Goal: Task Accomplishment & Management: Complete application form

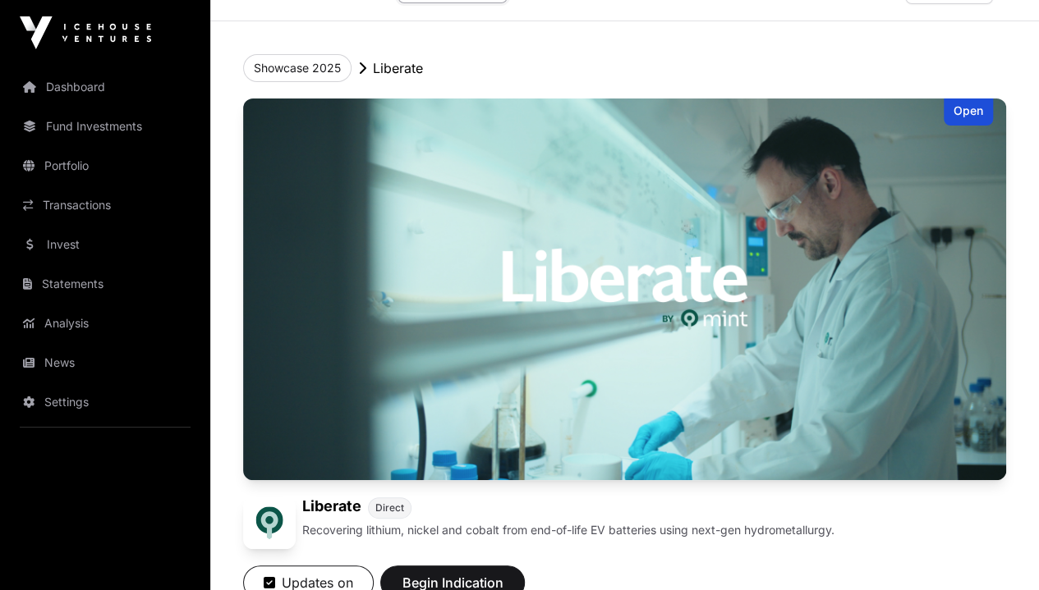
scroll to position [45, 0]
click at [67, 85] on link "Dashboard" at bounding box center [105, 87] width 184 height 36
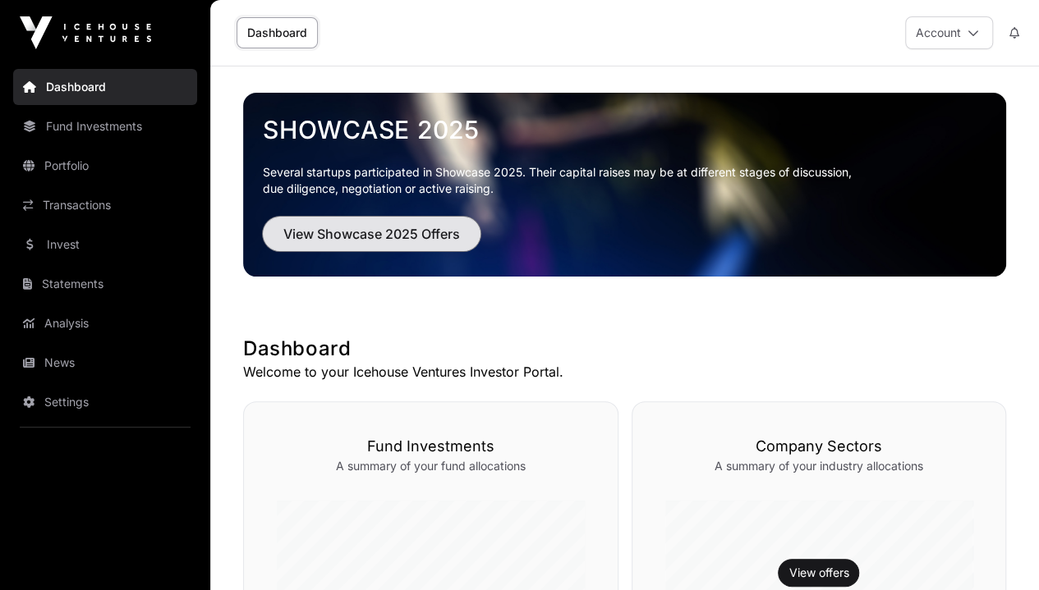
click at [410, 237] on span "View Showcase 2025 Offers" at bounding box center [371, 234] width 177 height 20
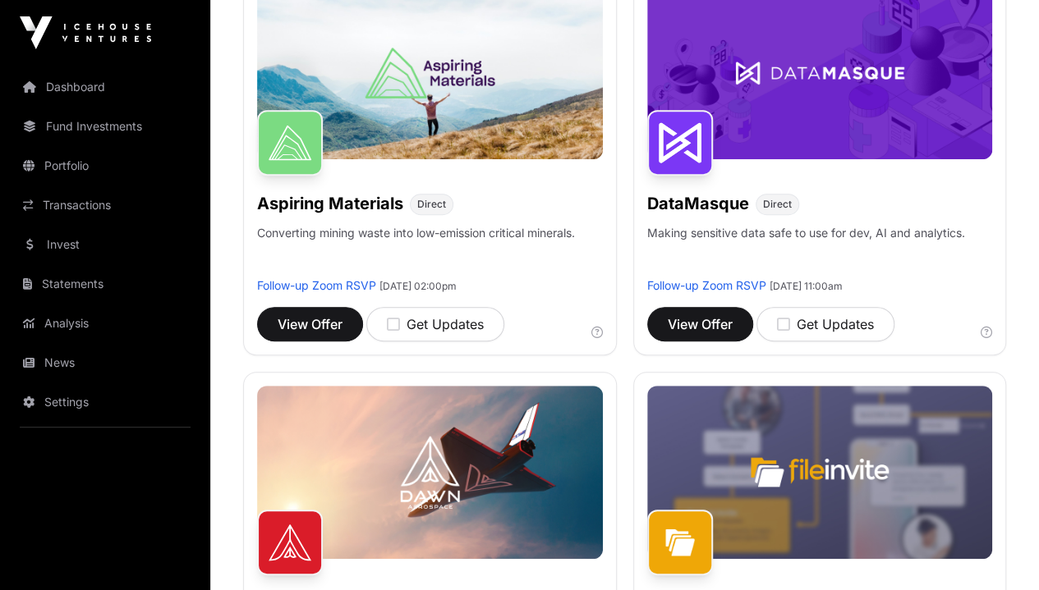
scroll to position [307, 0]
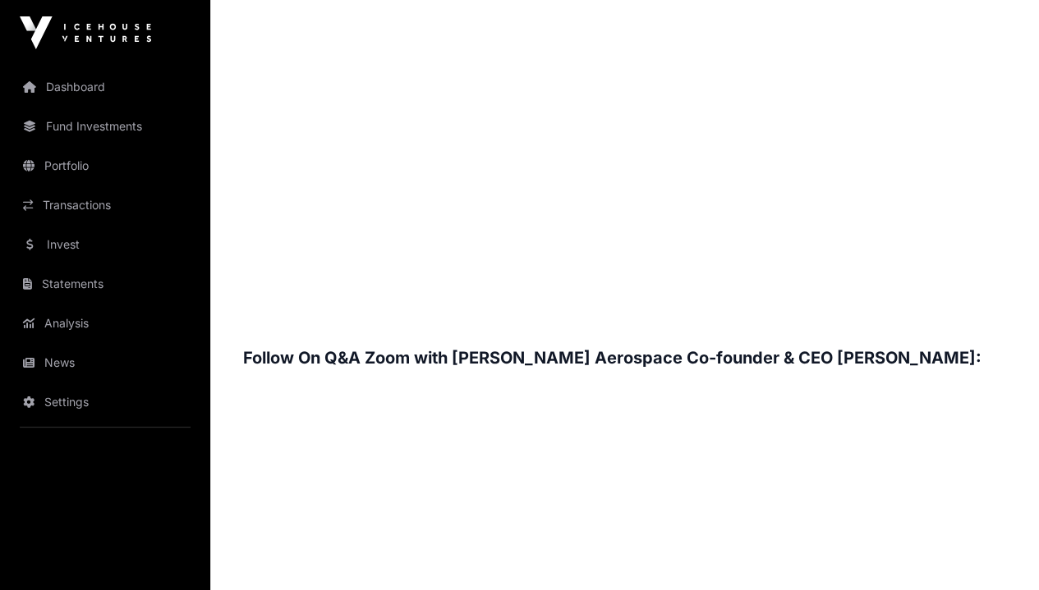
scroll to position [2301, 0]
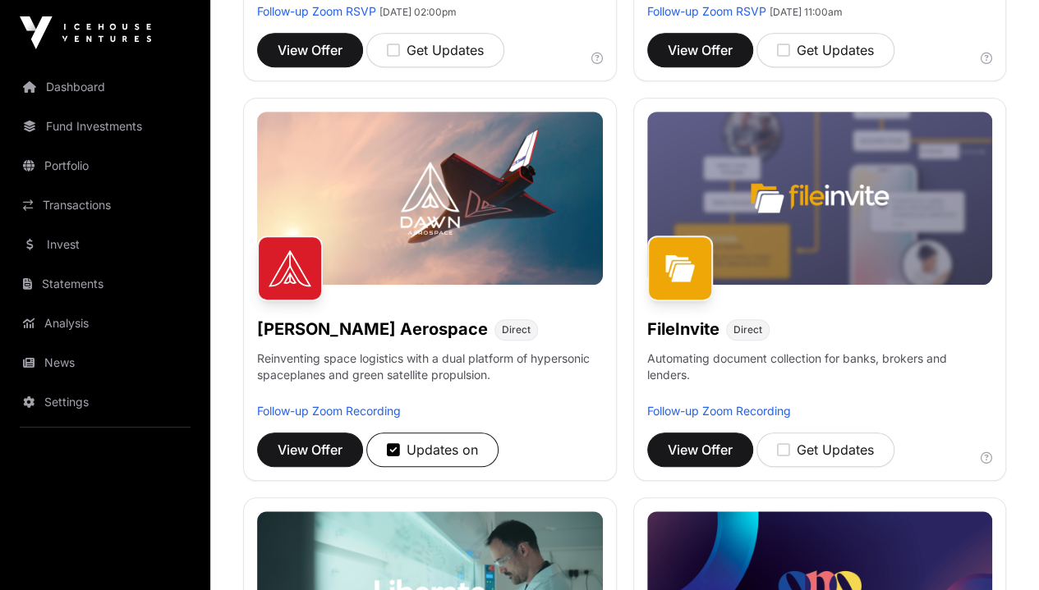
scroll to position [569, 0]
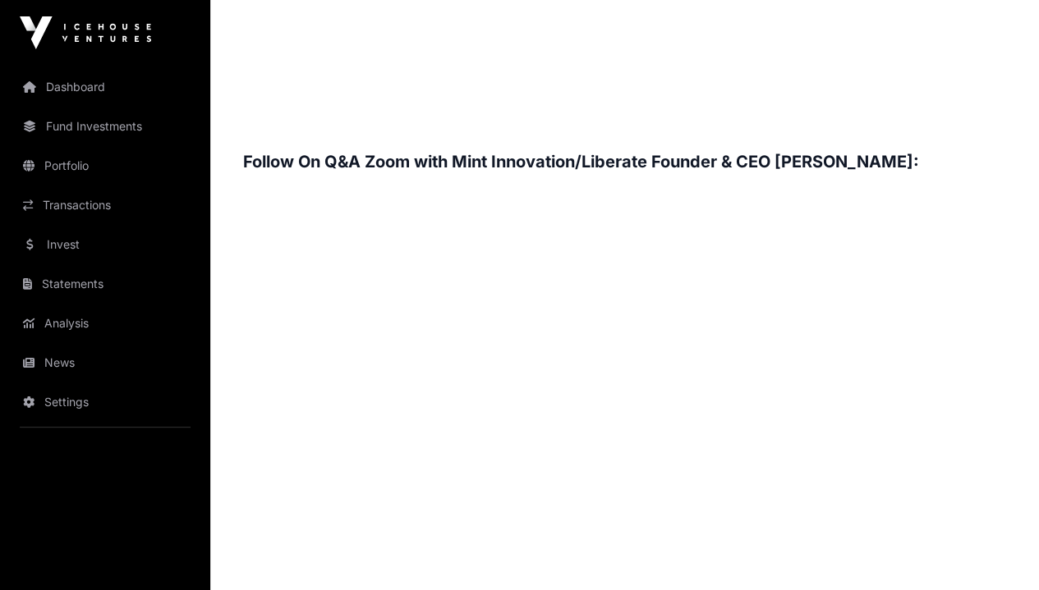
scroll to position [2378, 0]
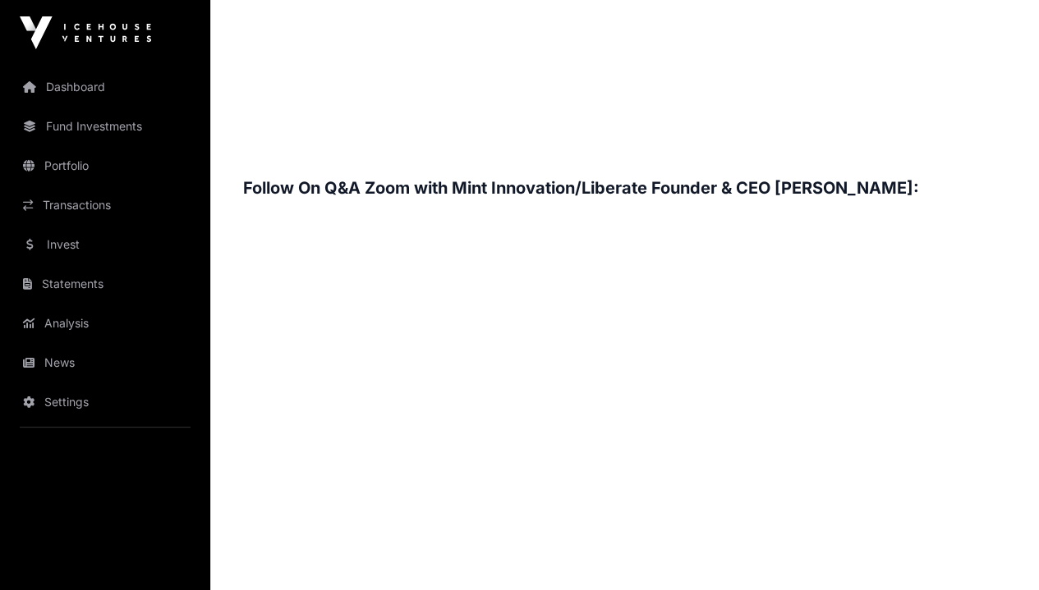
click at [695, 575] on div "Overview: Liberate is a clean-tech spin-out from Mint Innovation, a New Zealand…" at bounding box center [624, 0] width 763 height 2995
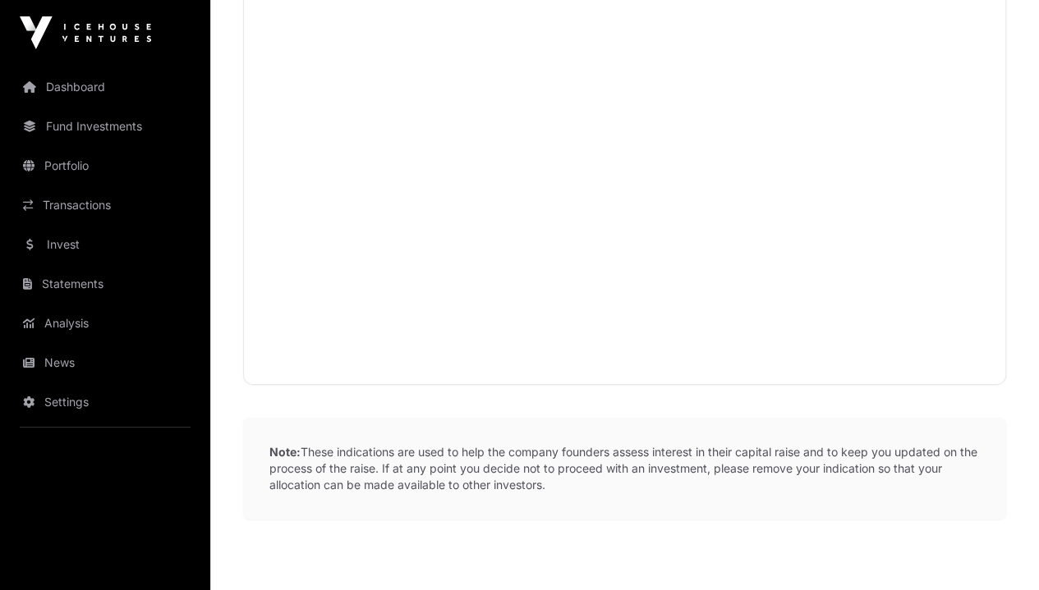
scroll to position [569, 0]
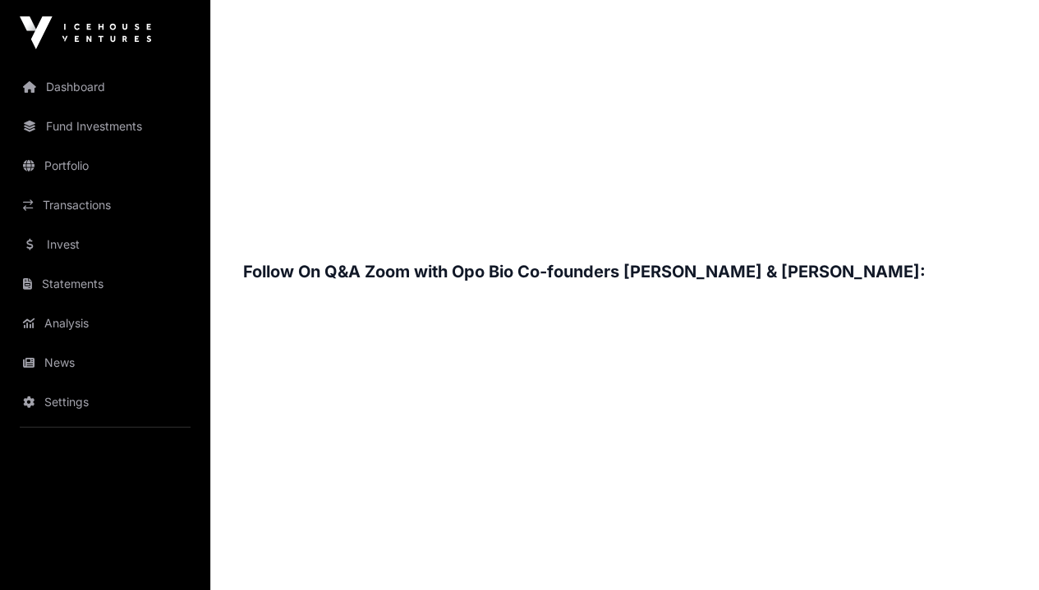
scroll to position [2144, 0]
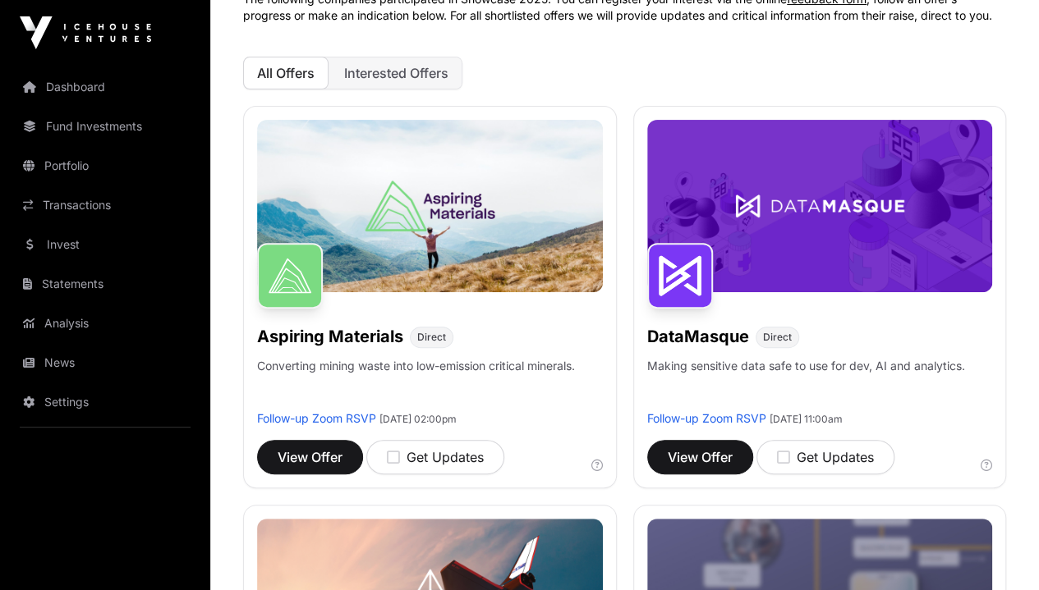
scroll to position [133, 0]
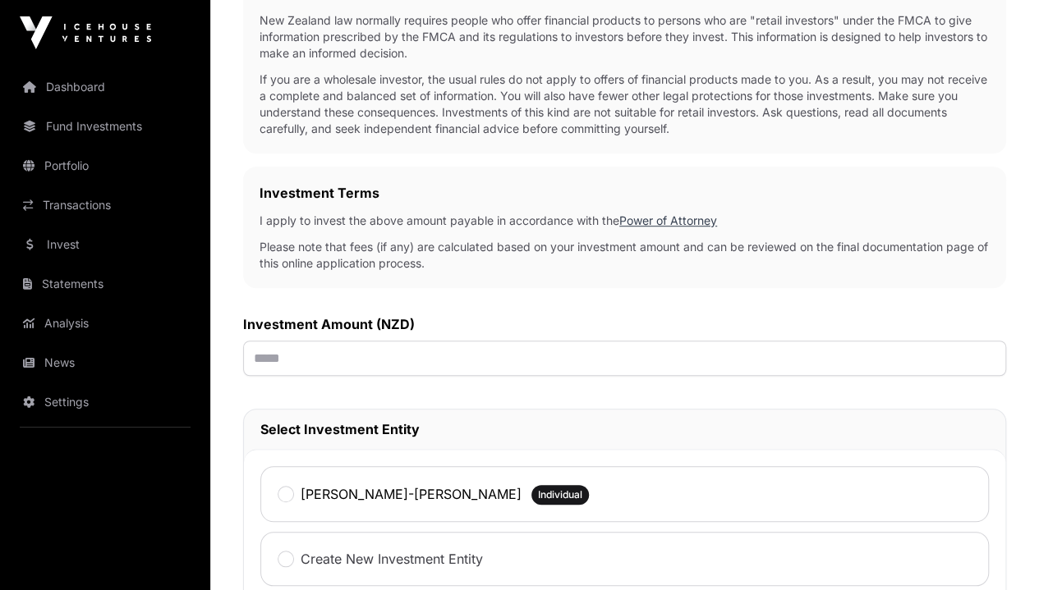
scroll to position [410, 0]
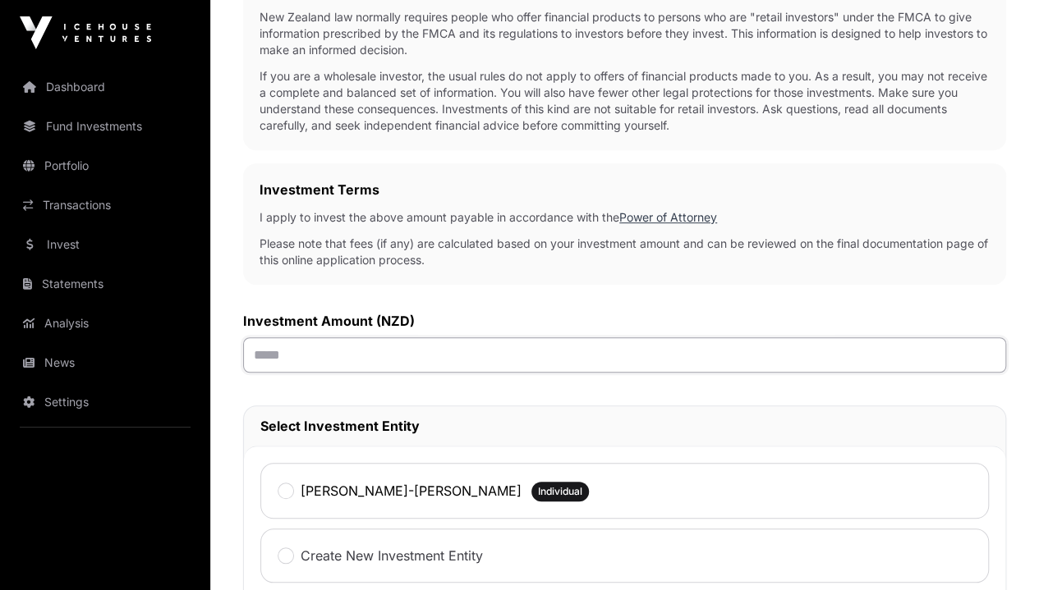
click at [495, 338] on input "text" at bounding box center [624, 354] width 763 height 35
type input "*******"
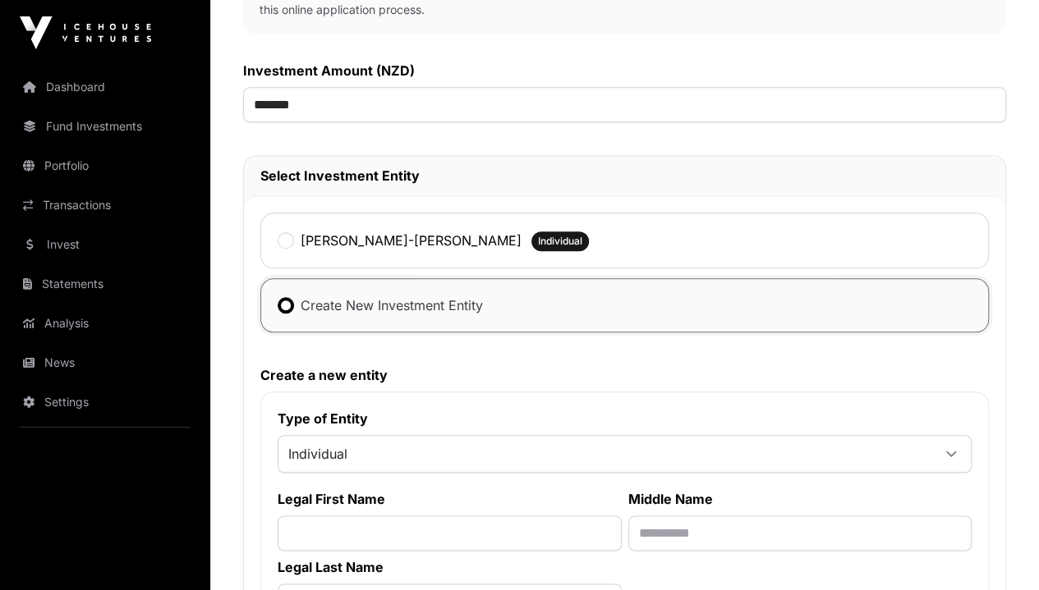
scroll to position [663, 0]
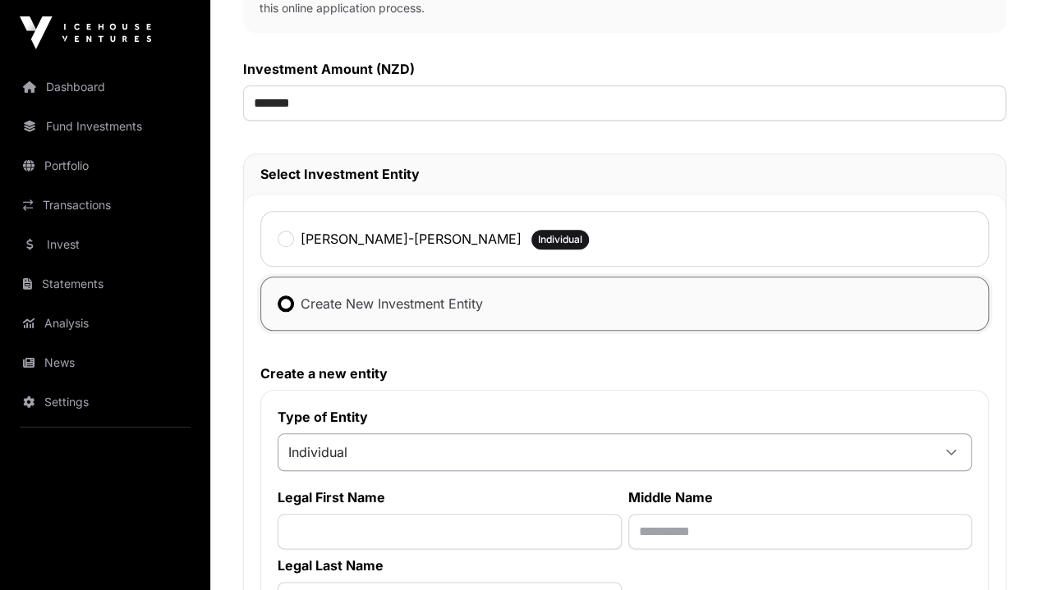
click at [858, 438] on span "Individual" at bounding box center [604, 453] width 653 height 30
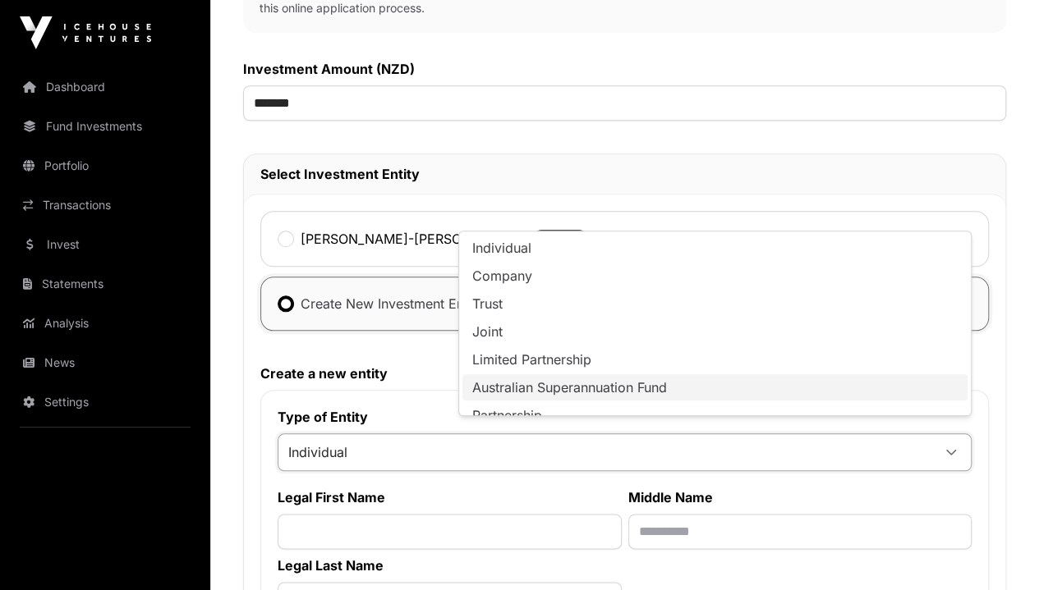
scroll to position [13, 0]
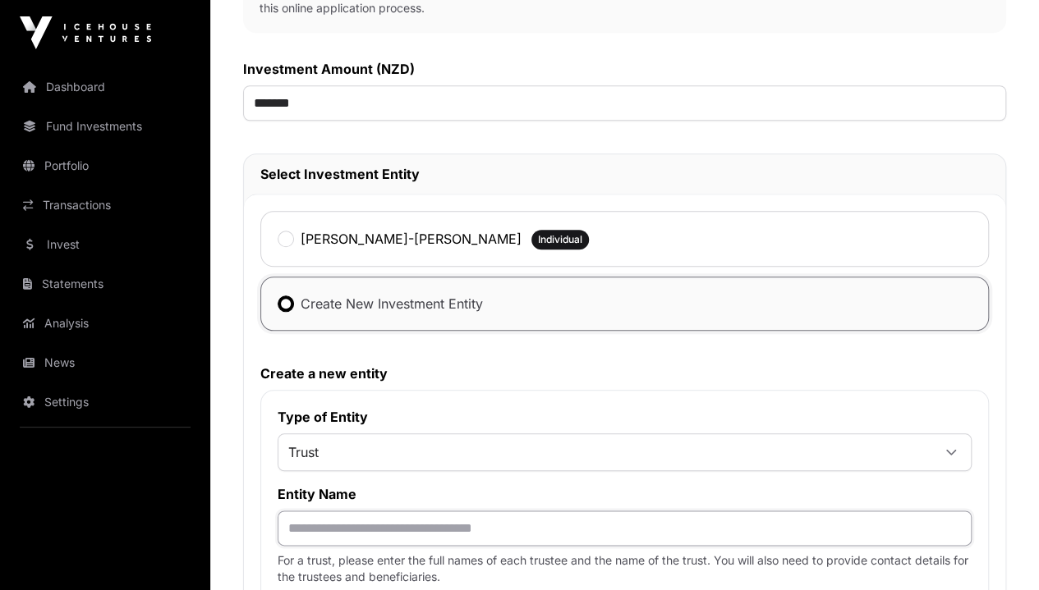
click at [665, 512] on input "text" at bounding box center [624, 528] width 694 height 35
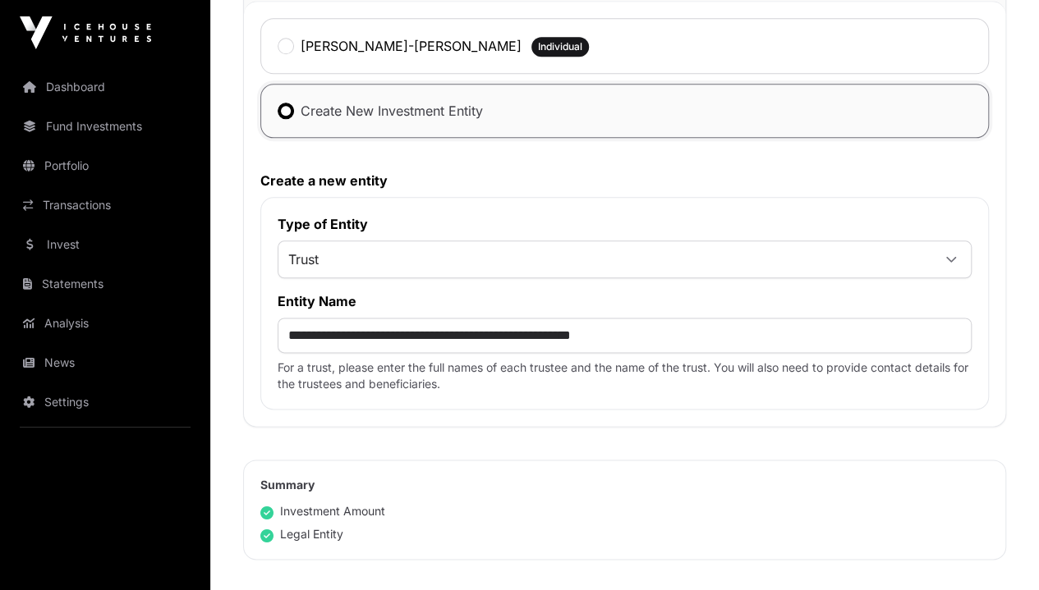
scroll to position [860, 0]
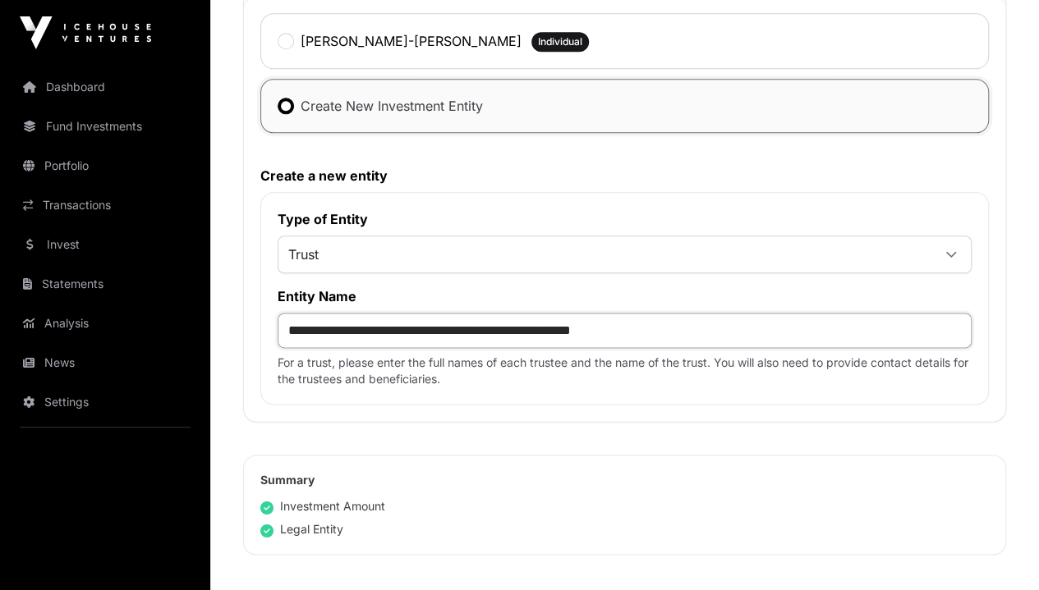
click at [839, 319] on input "**********" at bounding box center [624, 330] width 694 height 35
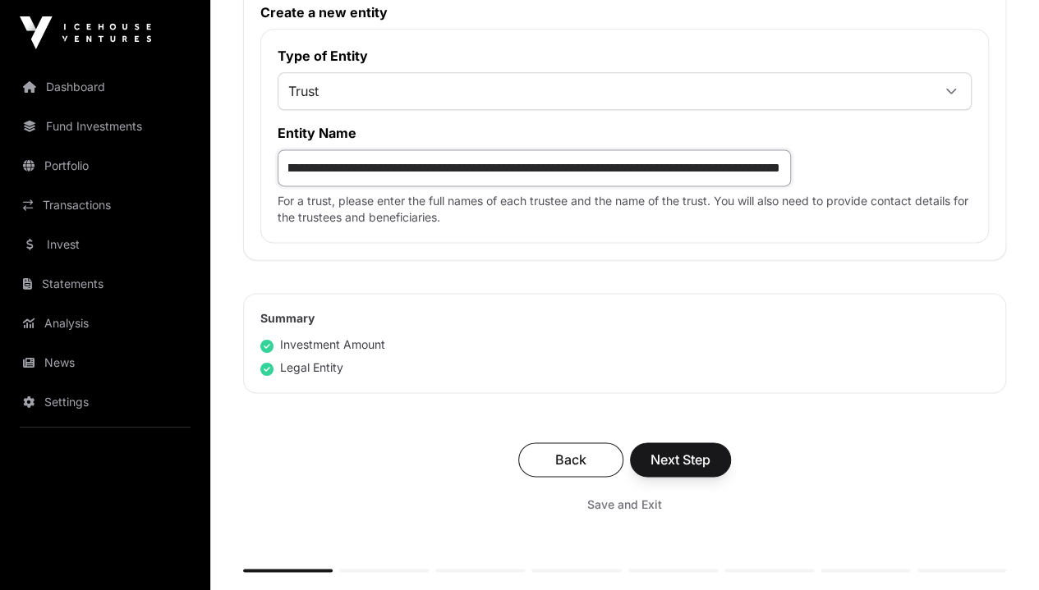
scroll to position [1190, 0]
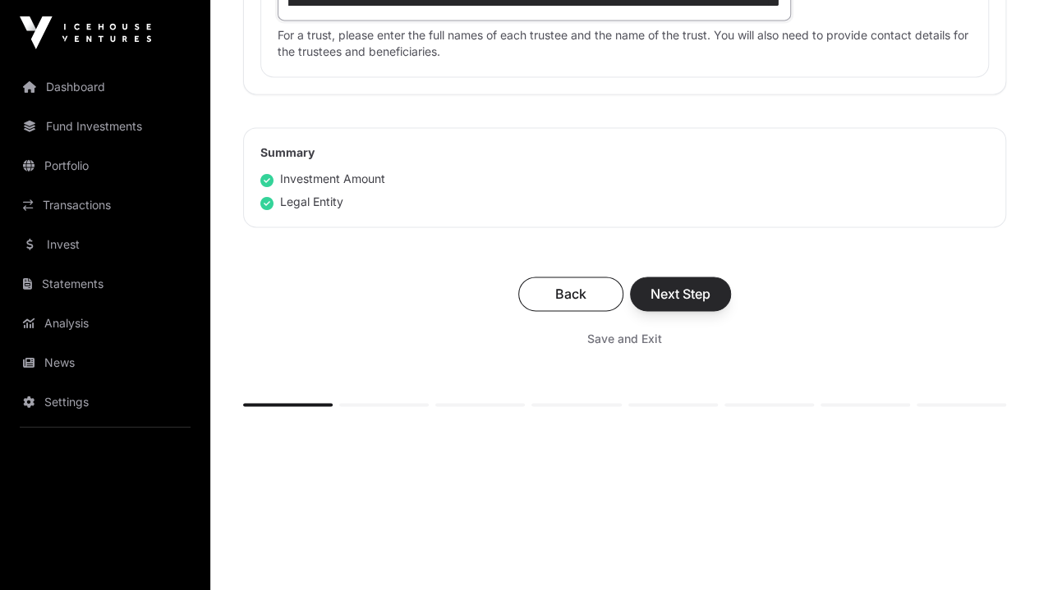
type input "**********"
click at [710, 284] on span "Next Step" at bounding box center [680, 294] width 60 height 20
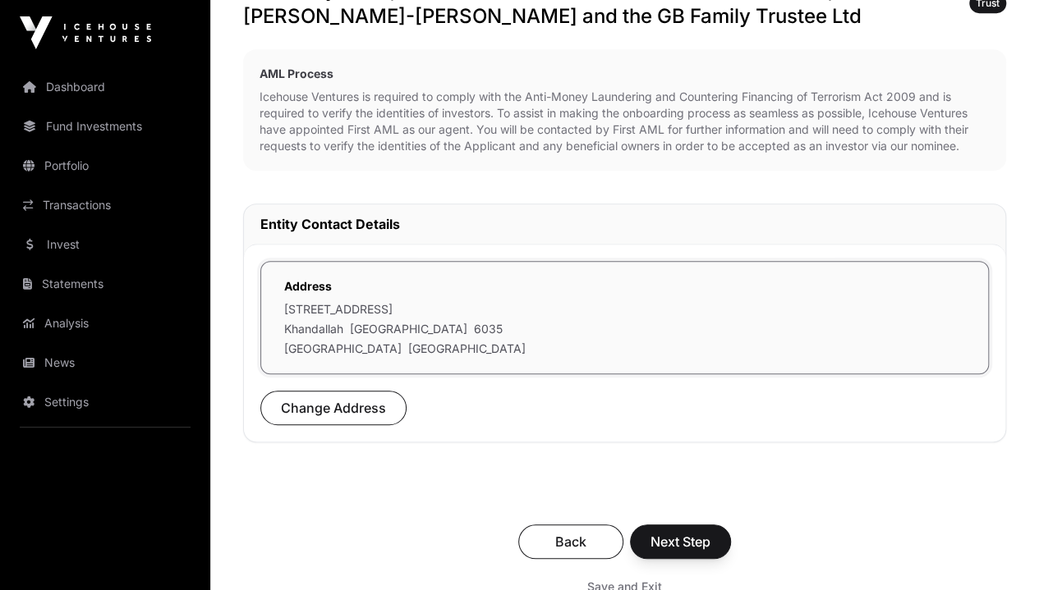
scroll to position [573, 0]
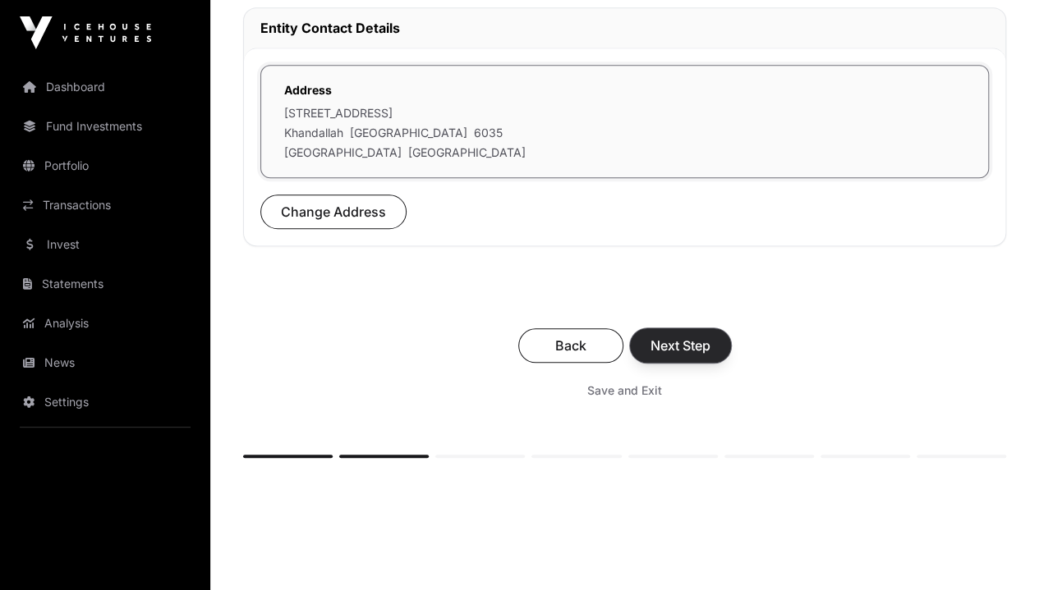
click at [710, 336] on span "Next Step" at bounding box center [680, 346] width 60 height 20
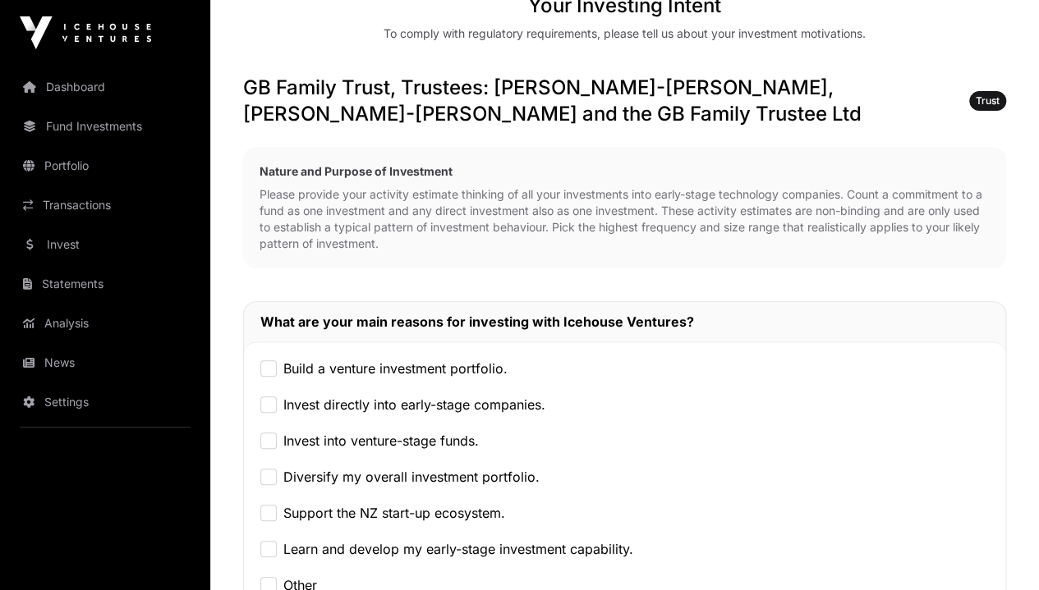
scroll to position [264, 0]
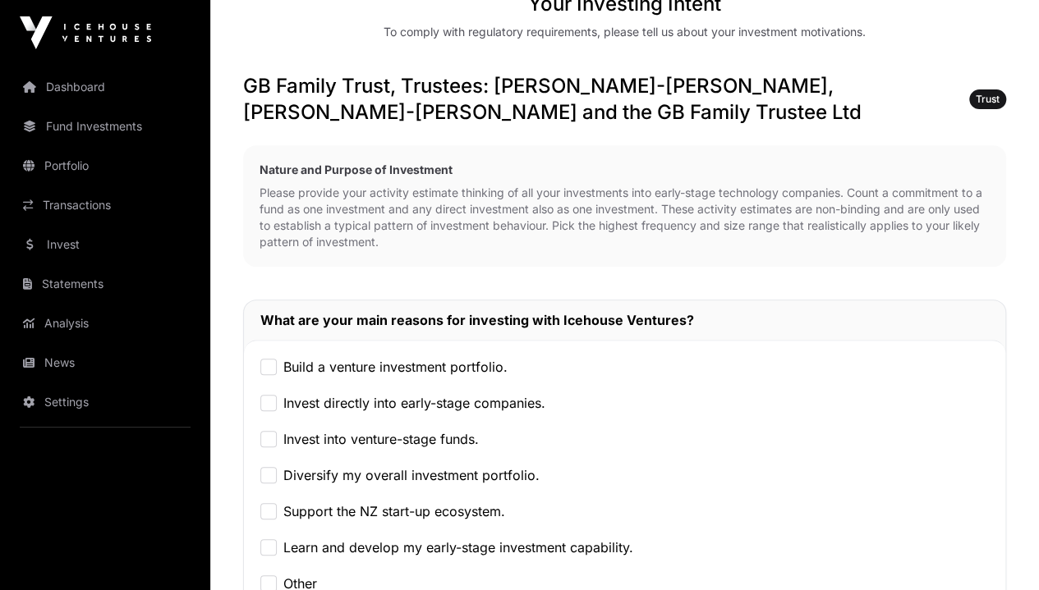
click at [895, 185] on p "Please provide your activity estimate thinking of all your investments into ear…" at bounding box center [624, 218] width 730 height 66
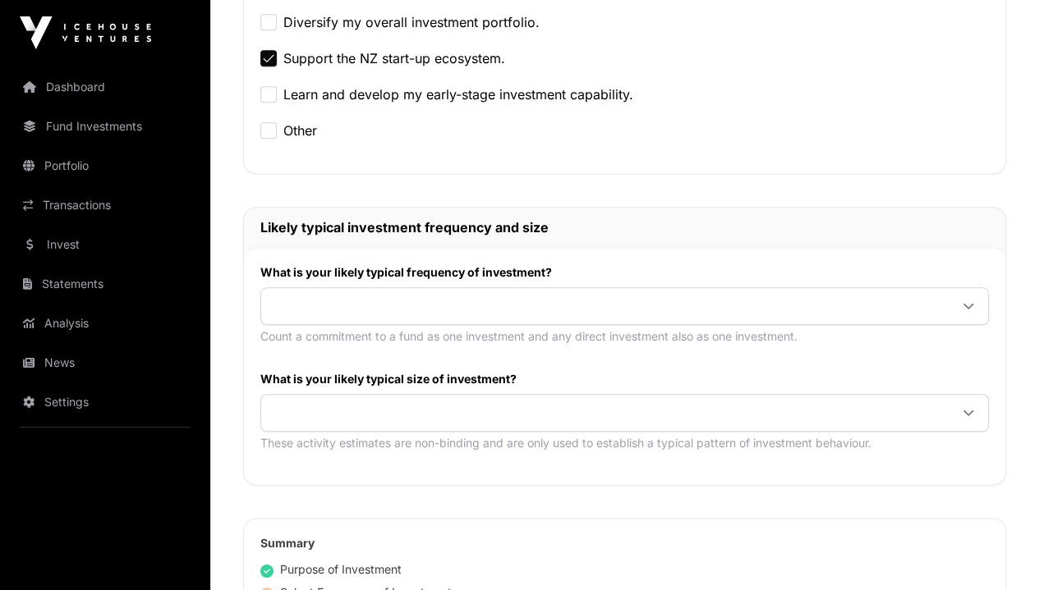
scroll to position [721, 0]
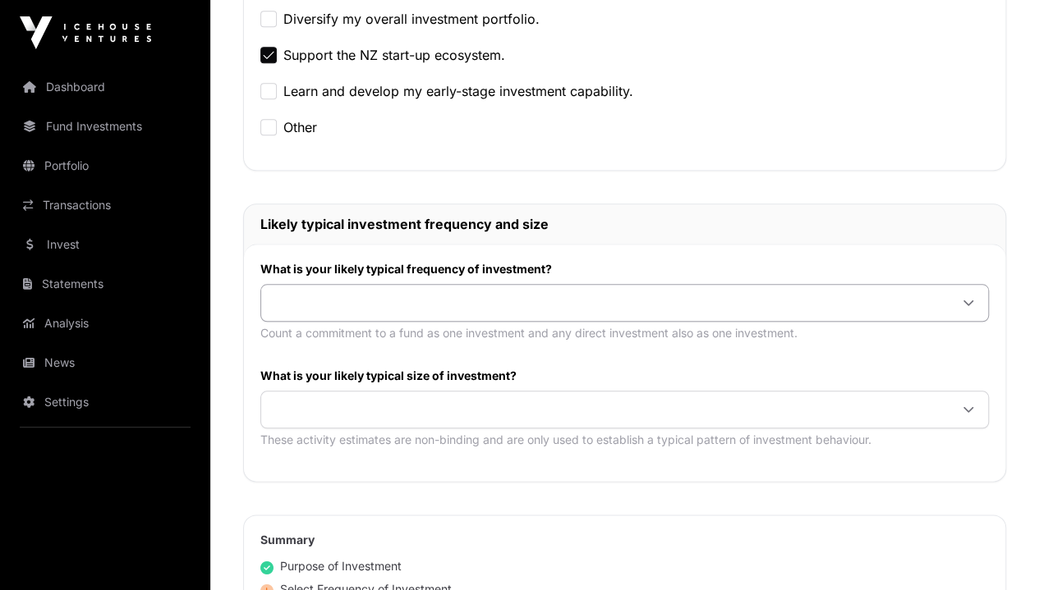
click at [972, 297] on icon at bounding box center [967, 302] width 11 height 11
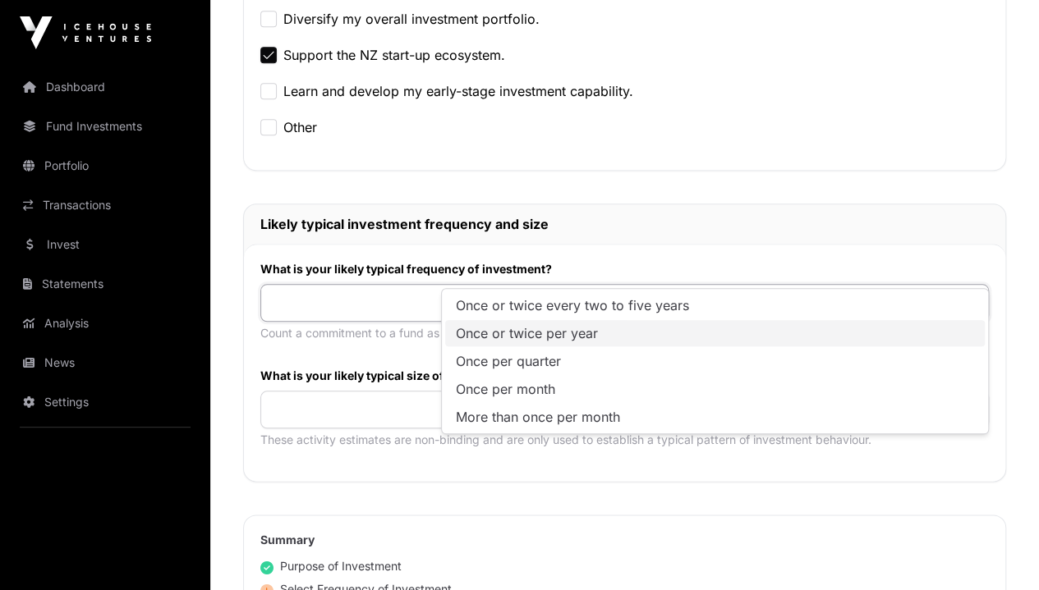
click at [933, 331] on li "Once or twice per year" at bounding box center [714, 333] width 539 height 26
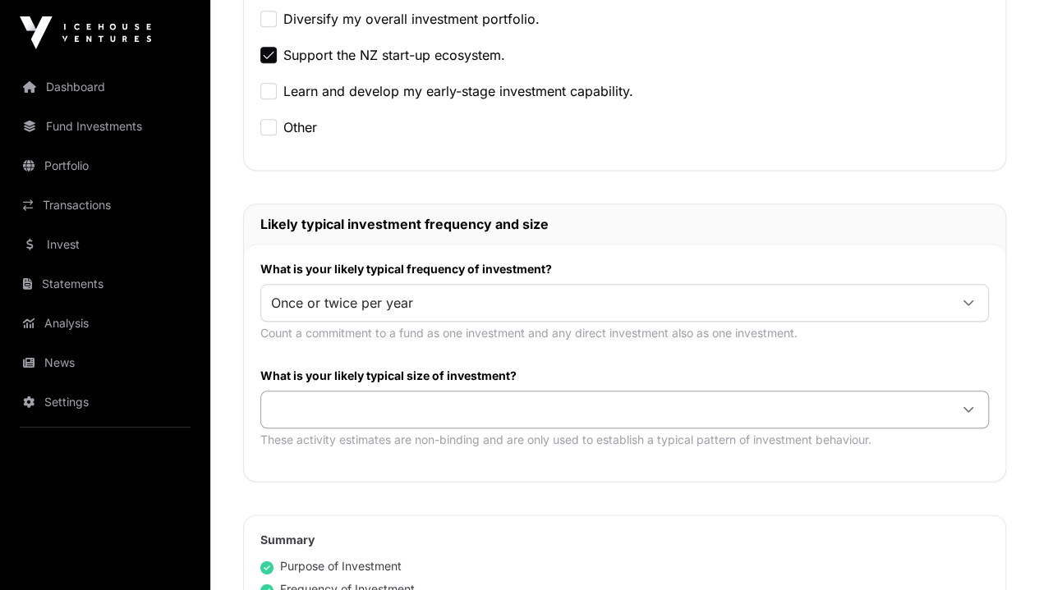
click at [970, 404] on icon at bounding box center [967, 409] width 11 height 11
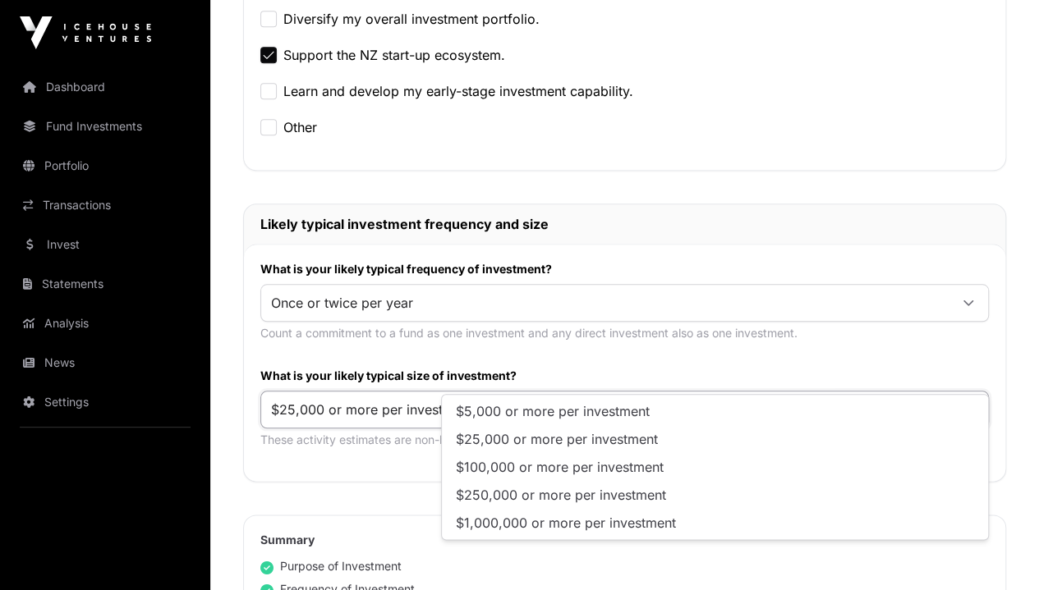
click at [908, 443] on li "$25,000 or more per investment" at bounding box center [714, 439] width 539 height 26
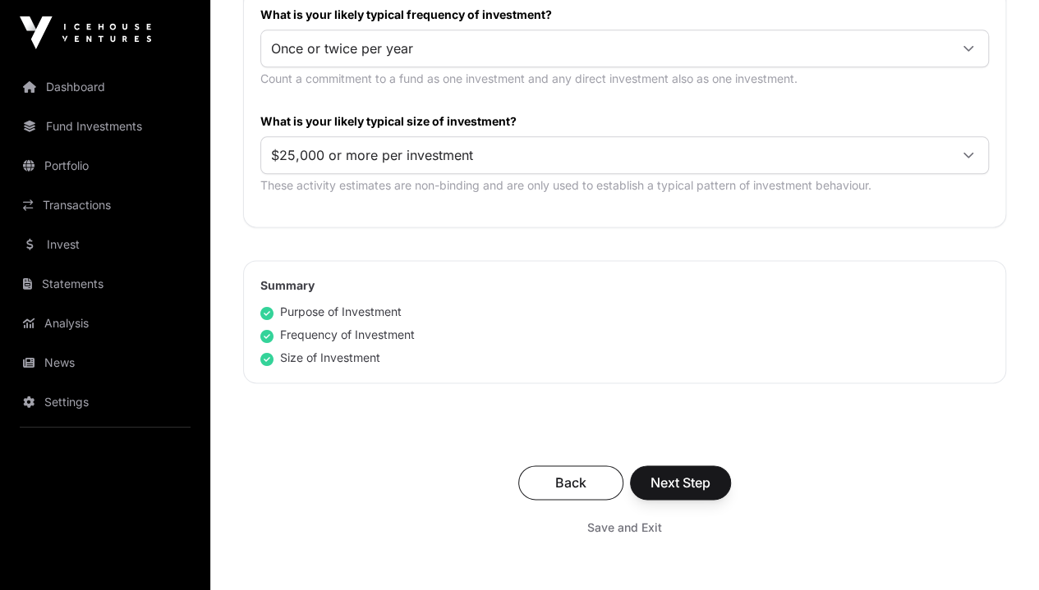
scroll to position [988, 0]
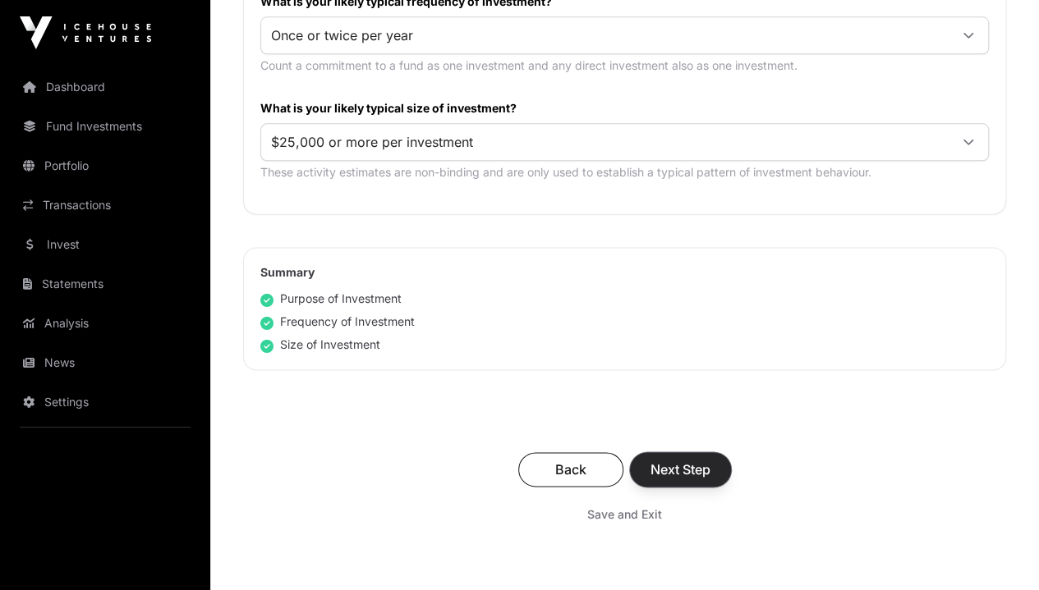
click at [710, 460] on span "Next Step" at bounding box center [680, 470] width 60 height 20
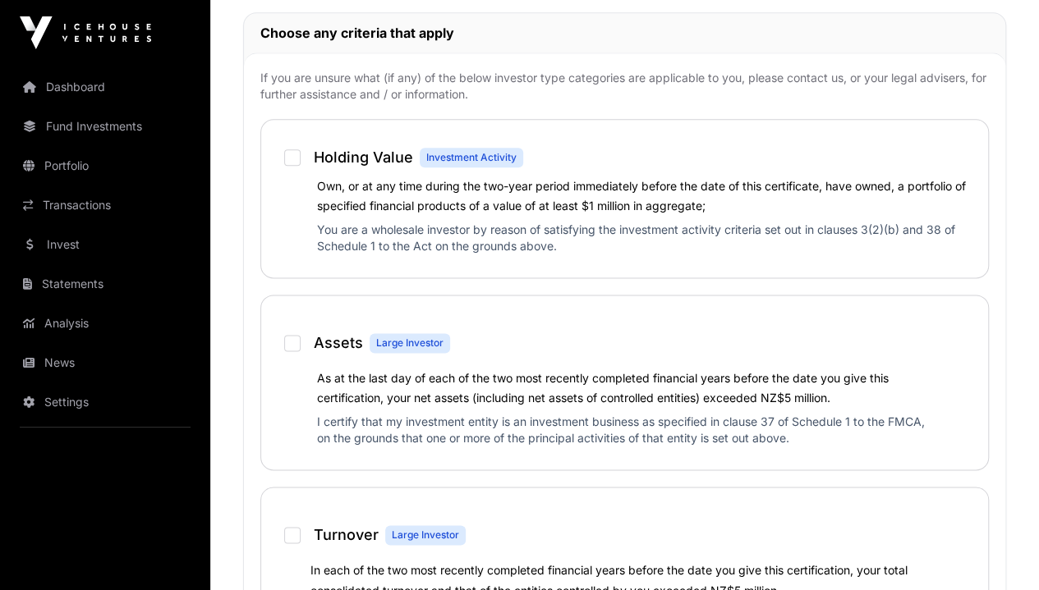
scroll to position [977, 0]
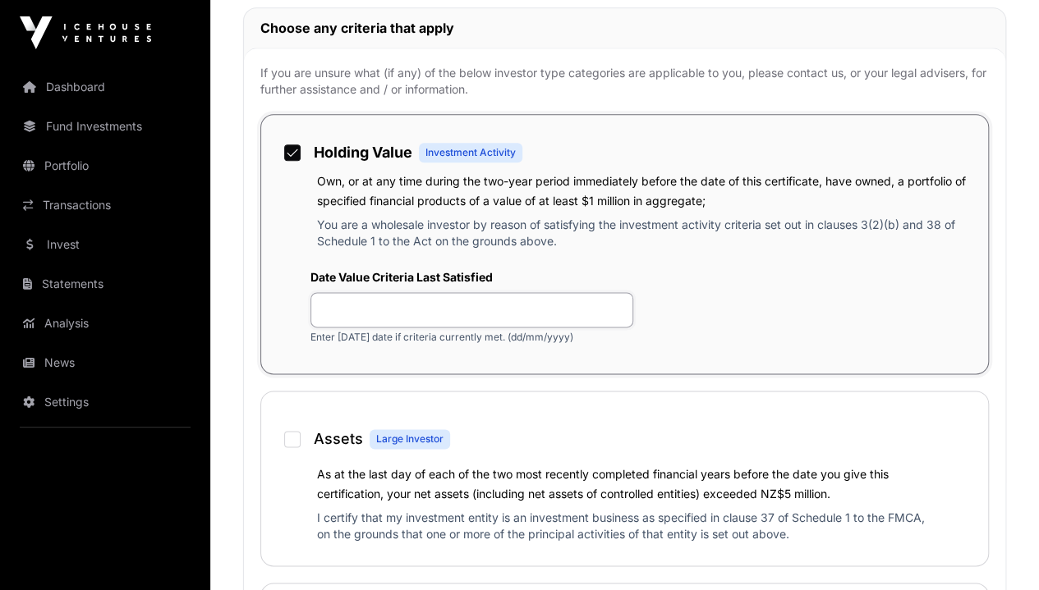
click at [539, 328] on input "text" at bounding box center [471, 309] width 323 height 35
click at [502, 328] on input "******" at bounding box center [471, 309] width 323 height 35
click at [525, 328] on input "*******" at bounding box center [471, 309] width 323 height 35
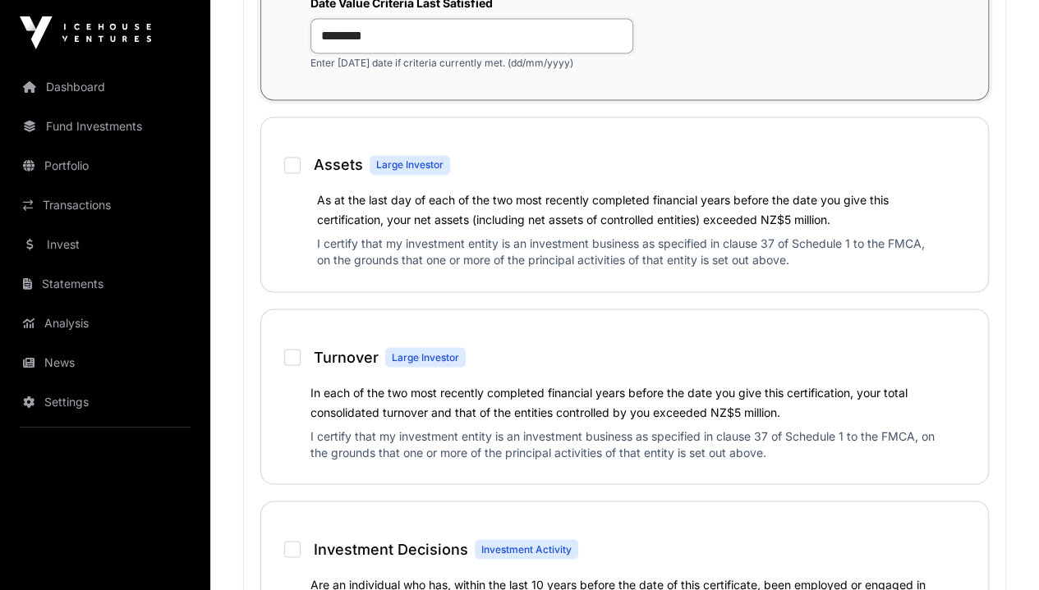
scroll to position [1263, 0]
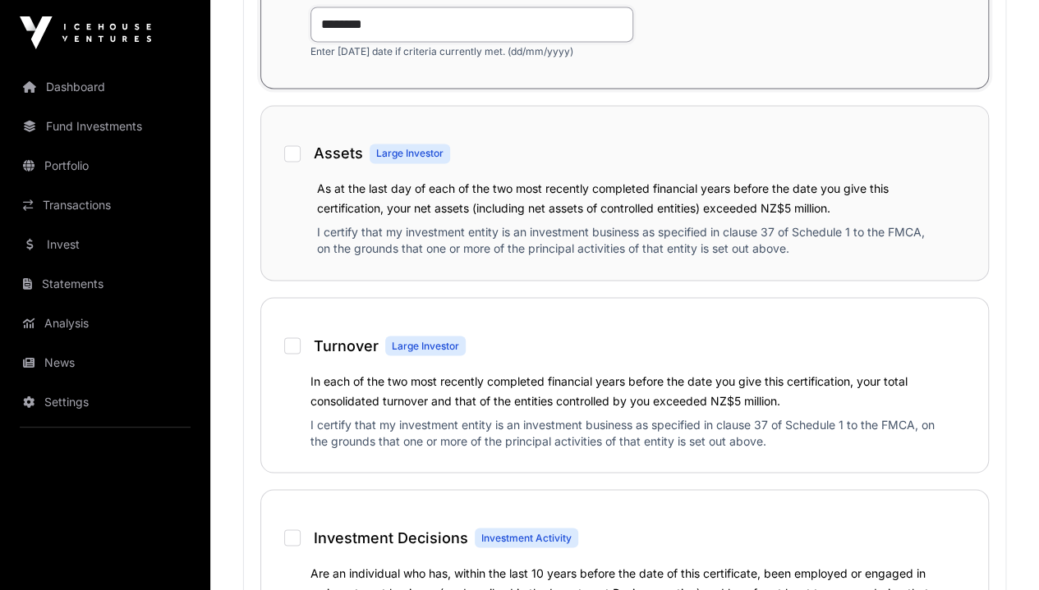
type input "********"
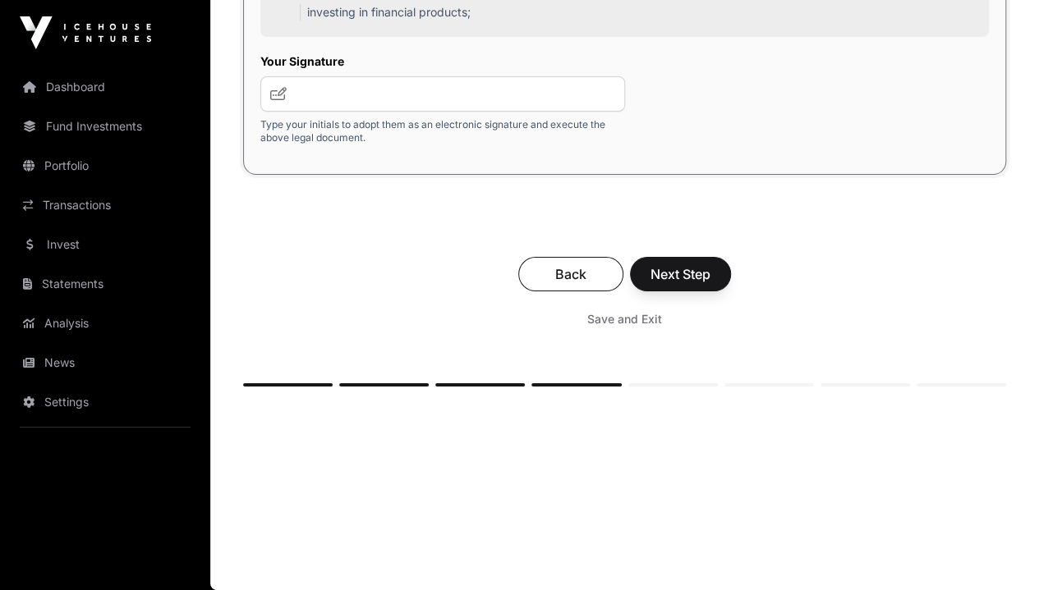
scroll to position [3185, 0]
click at [494, 112] on input "text" at bounding box center [442, 93] width 365 height 35
type input "****"
click at [710, 284] on span "Next Step" at bounding box center [680, 274] width 60 height 20
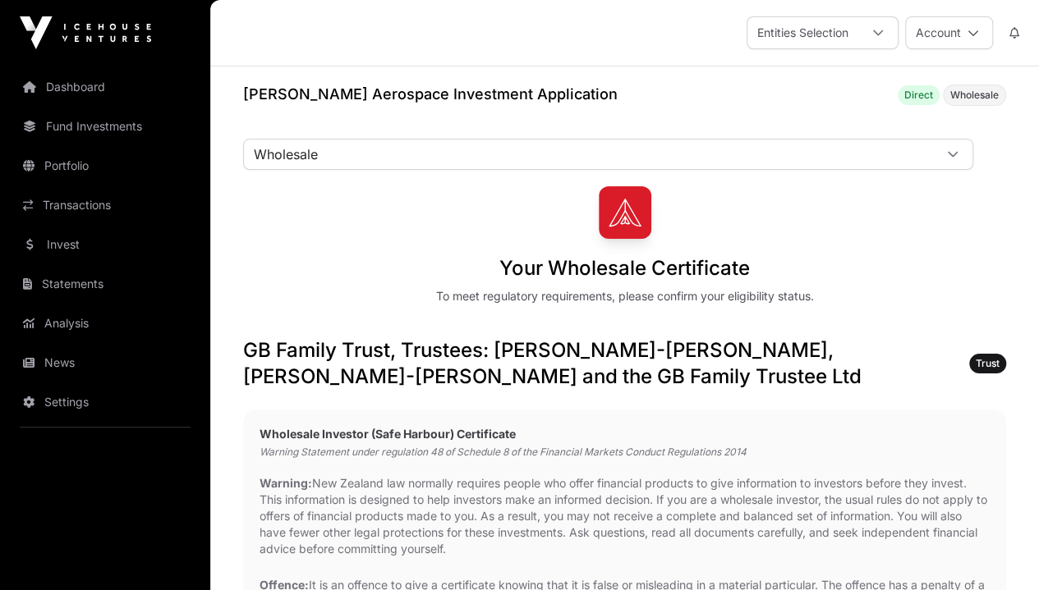
scroll to position [3185, 0]
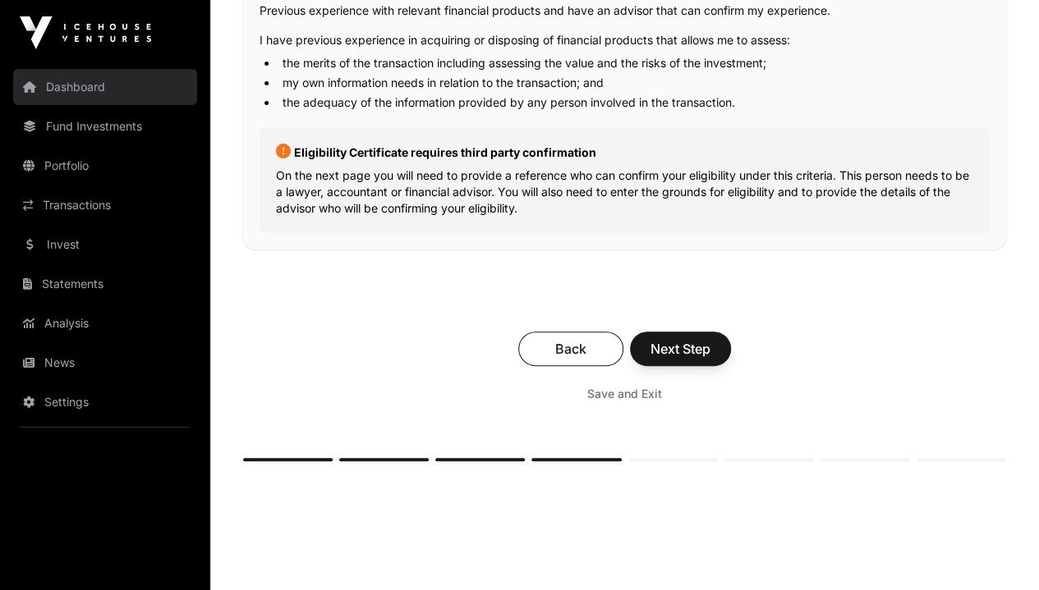
click at [76, 86] on link "Dashboard" at bounding box center [105, 87] width 184 height 36
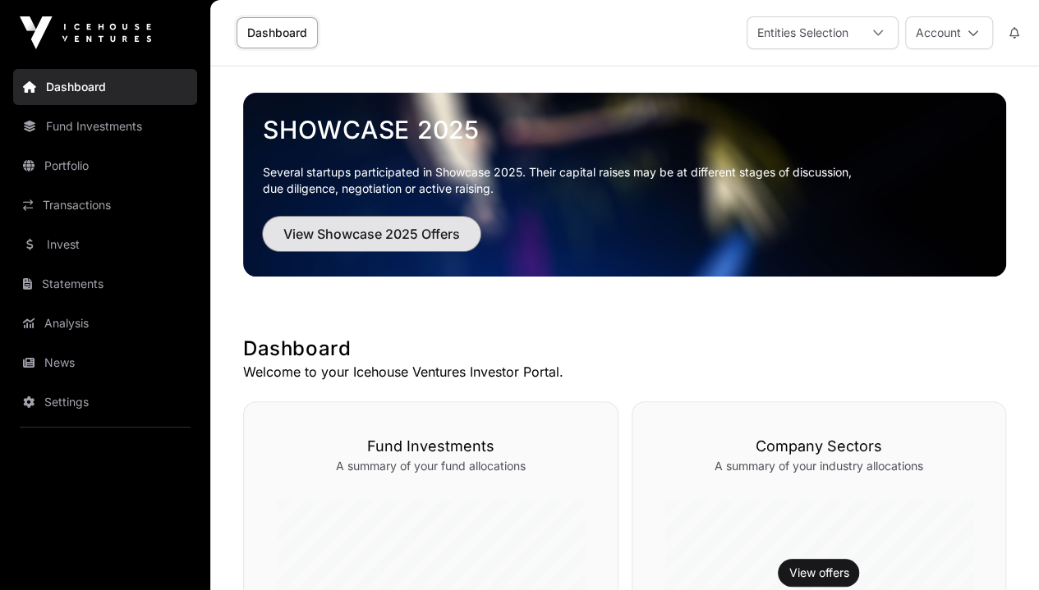
click at [361, 232] on span "View Showcase 2025 Offers" at bounding box center [371, 234] width 177 height 20
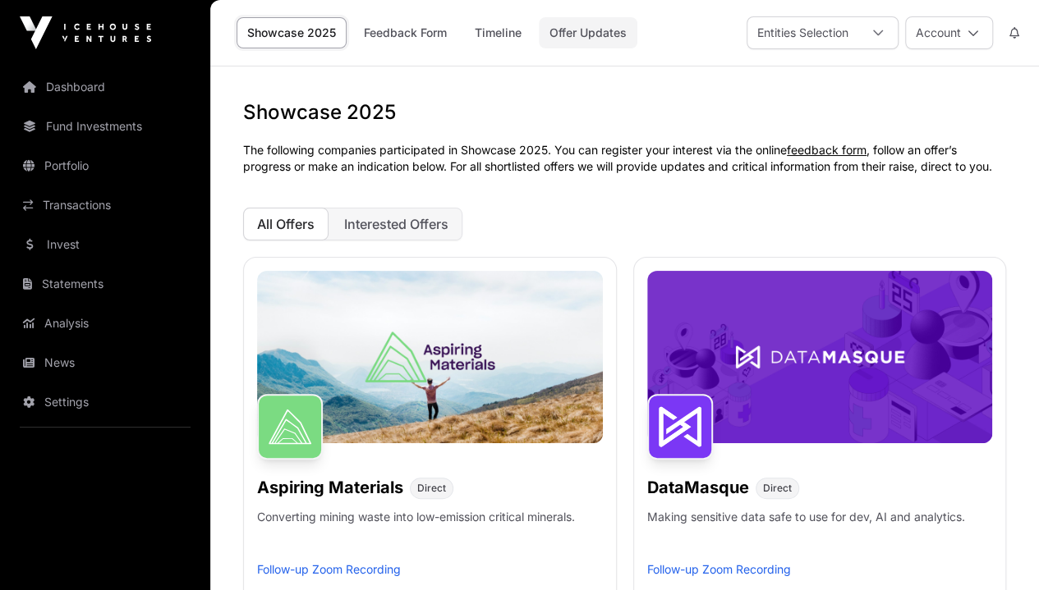
click at [580, 35] on link "Offer Updates" at bounding box center [588, 32] width 99 height 31
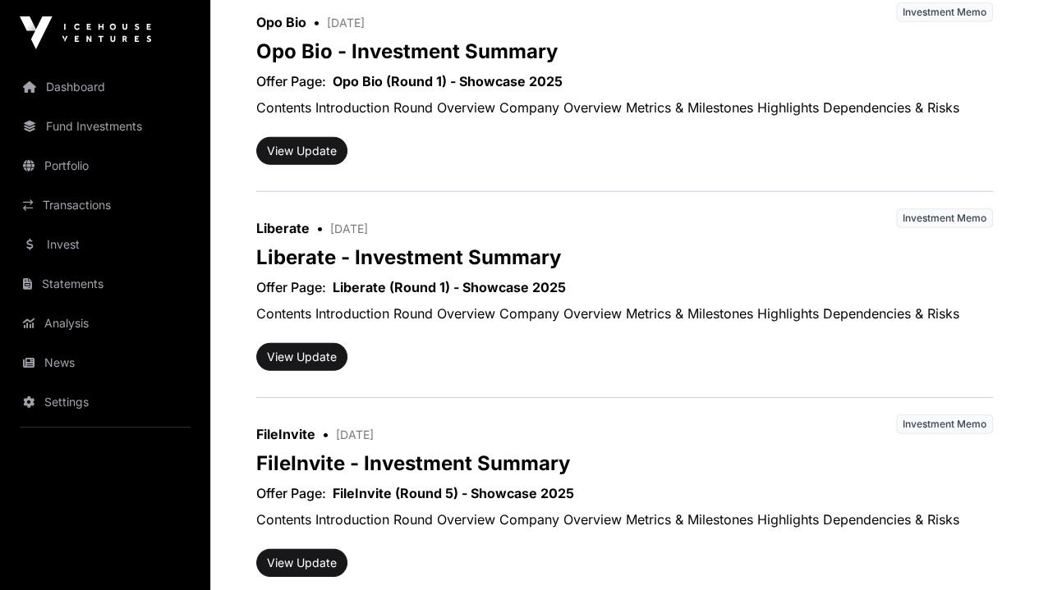
scroll to position [2115, 0]
